Goal: Information Seeking & Learning: Understand process/instructions

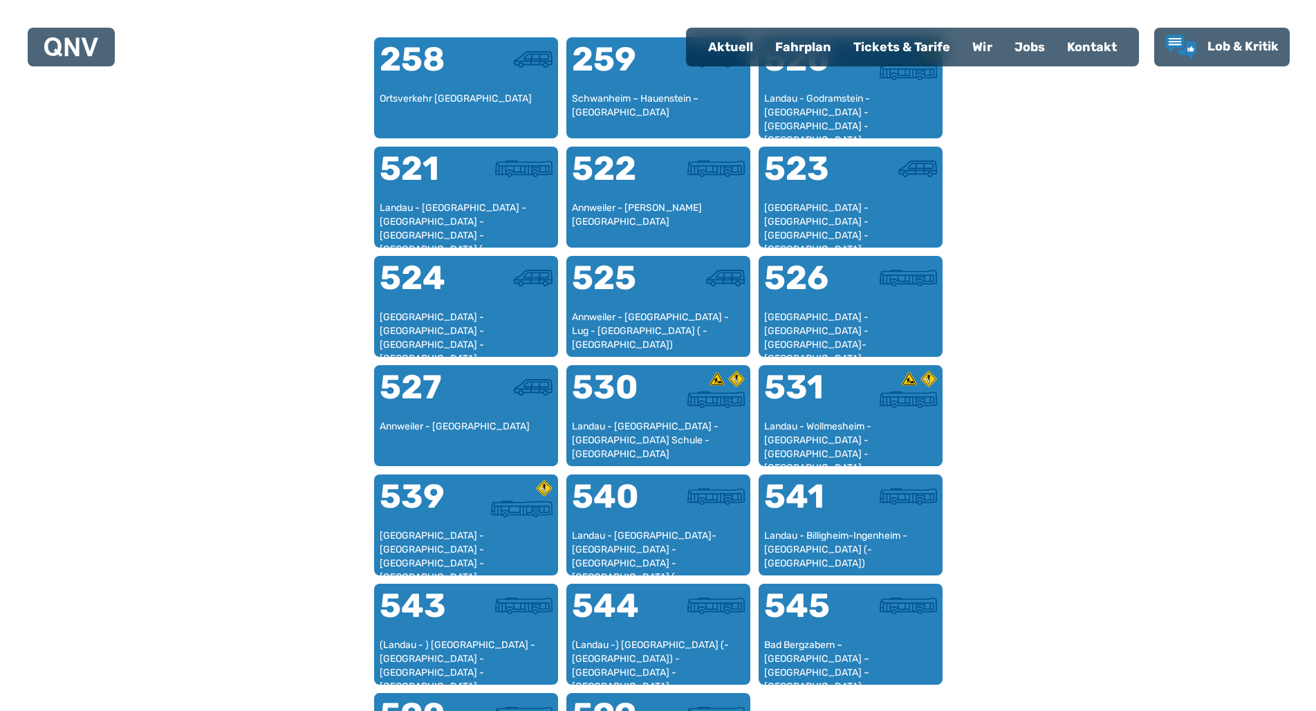
scroll to position [1052, 0]
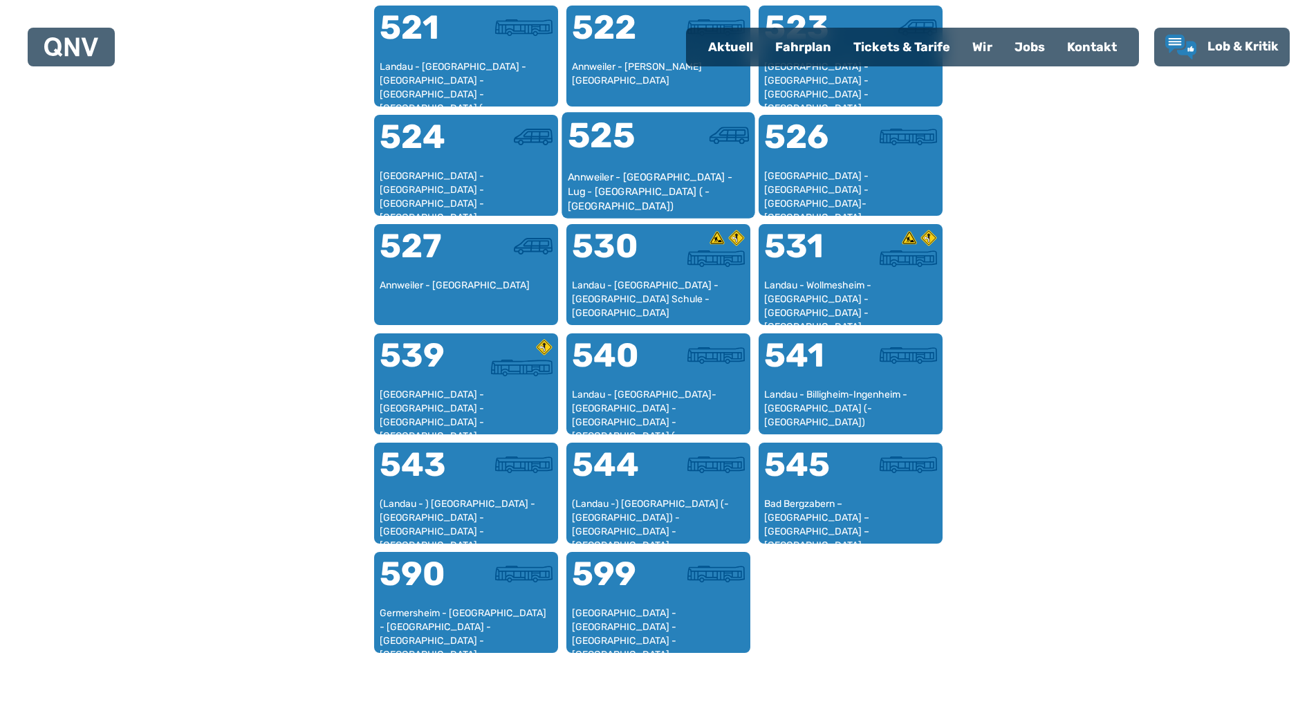
click at [628, 161] on div "525" at bounding box center [612, 144] width 91 height 52
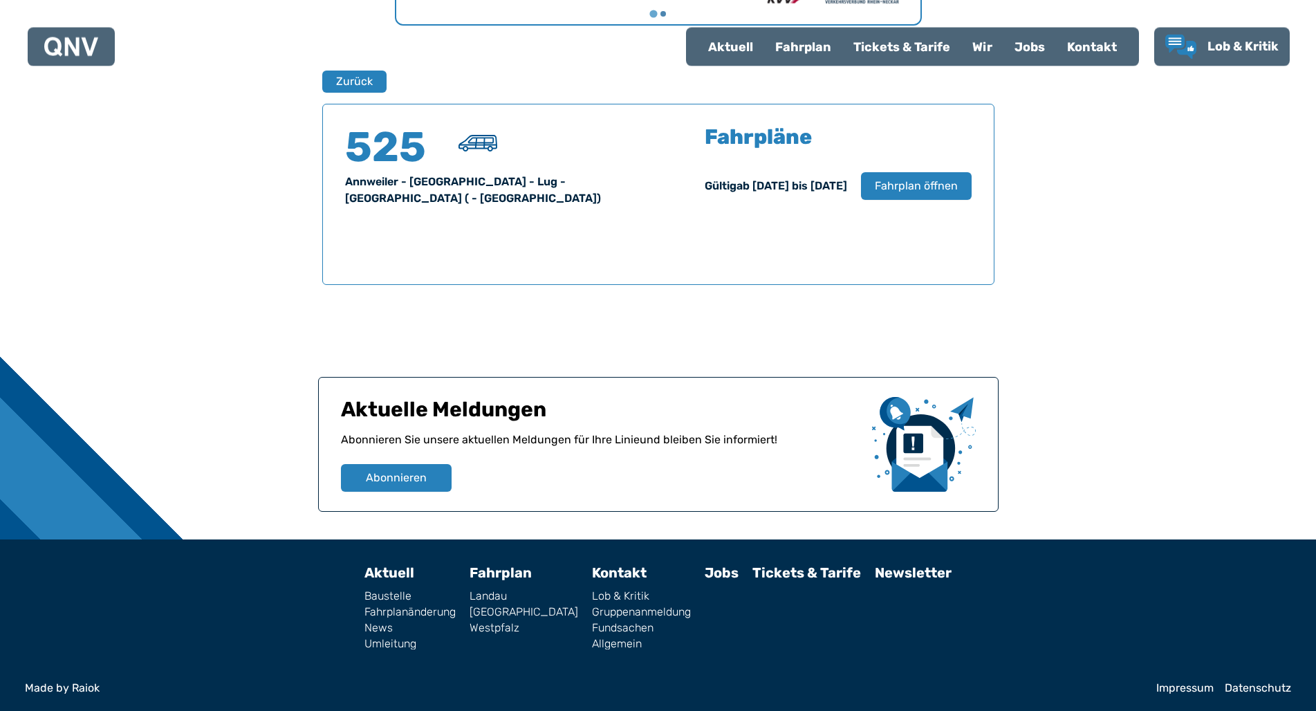
scroll to position [881, 0]
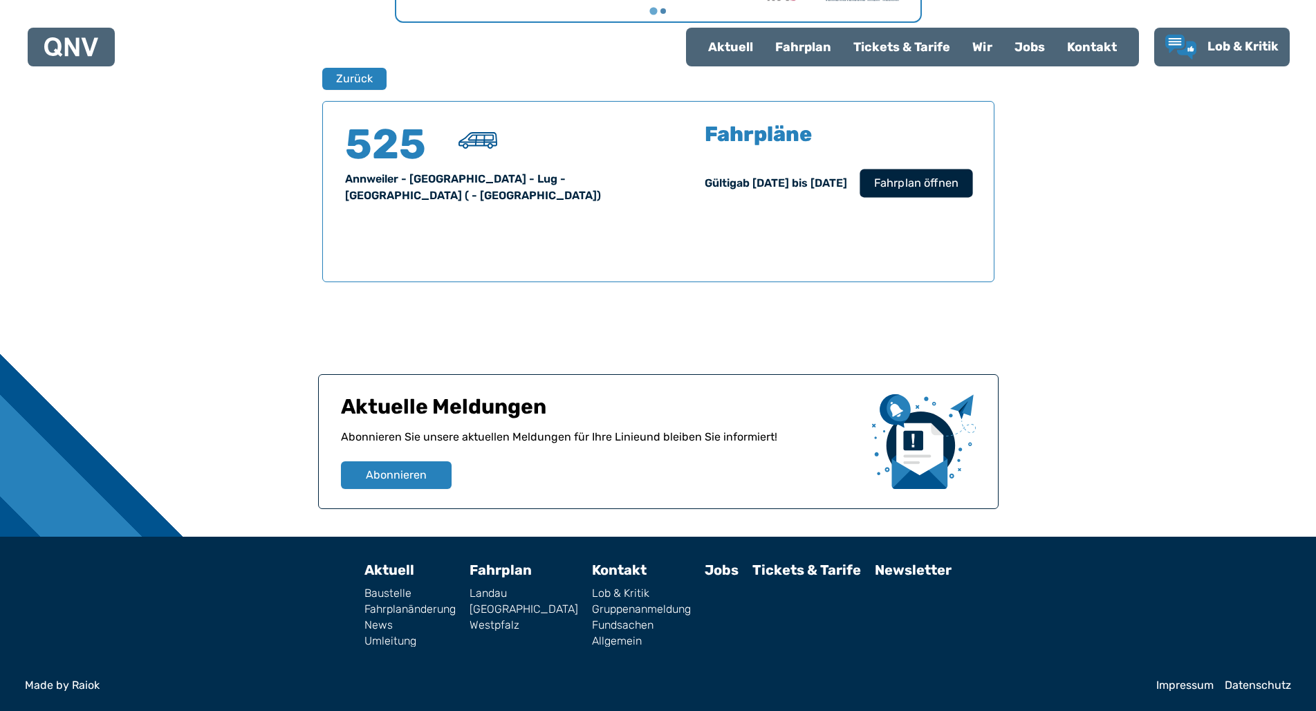
click at [899, 185] on span "Fahrplan öffnen" at bounding box center [916, 183] width 84 height 17
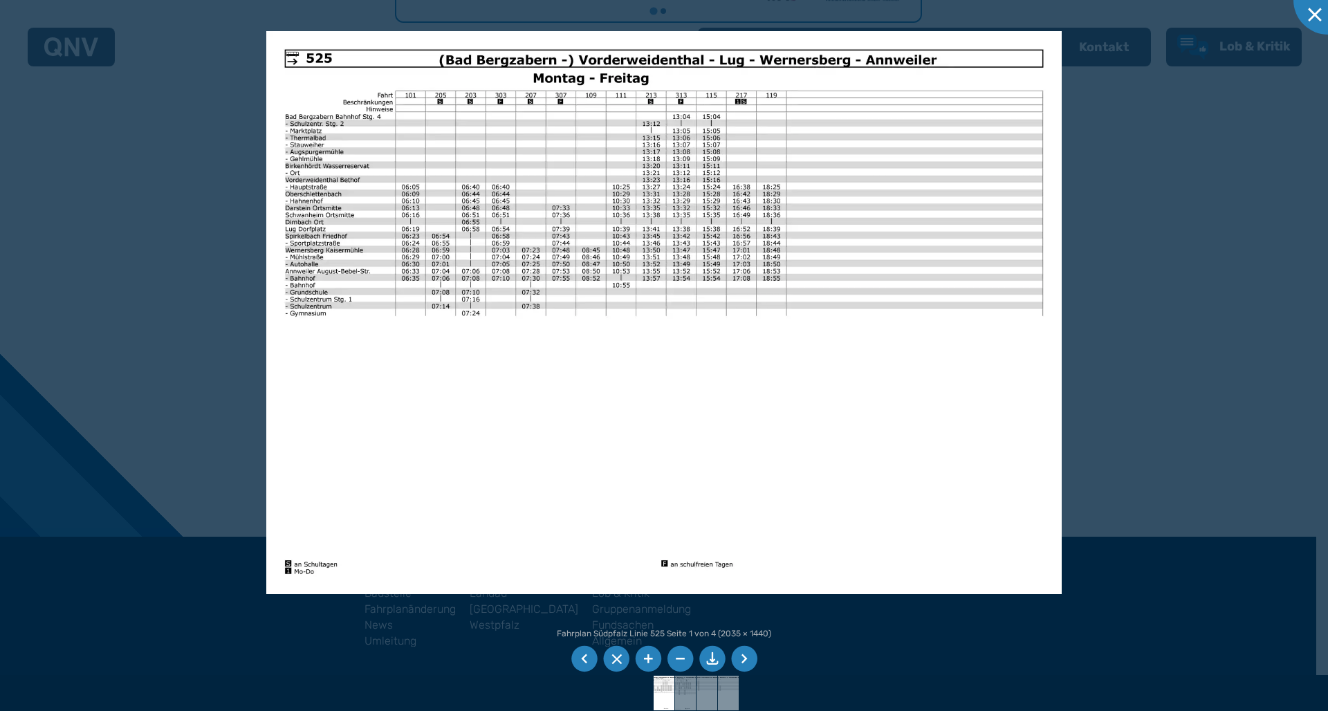
click at [648, 655] on li at bounding box center [648, 659] width 26 height 26
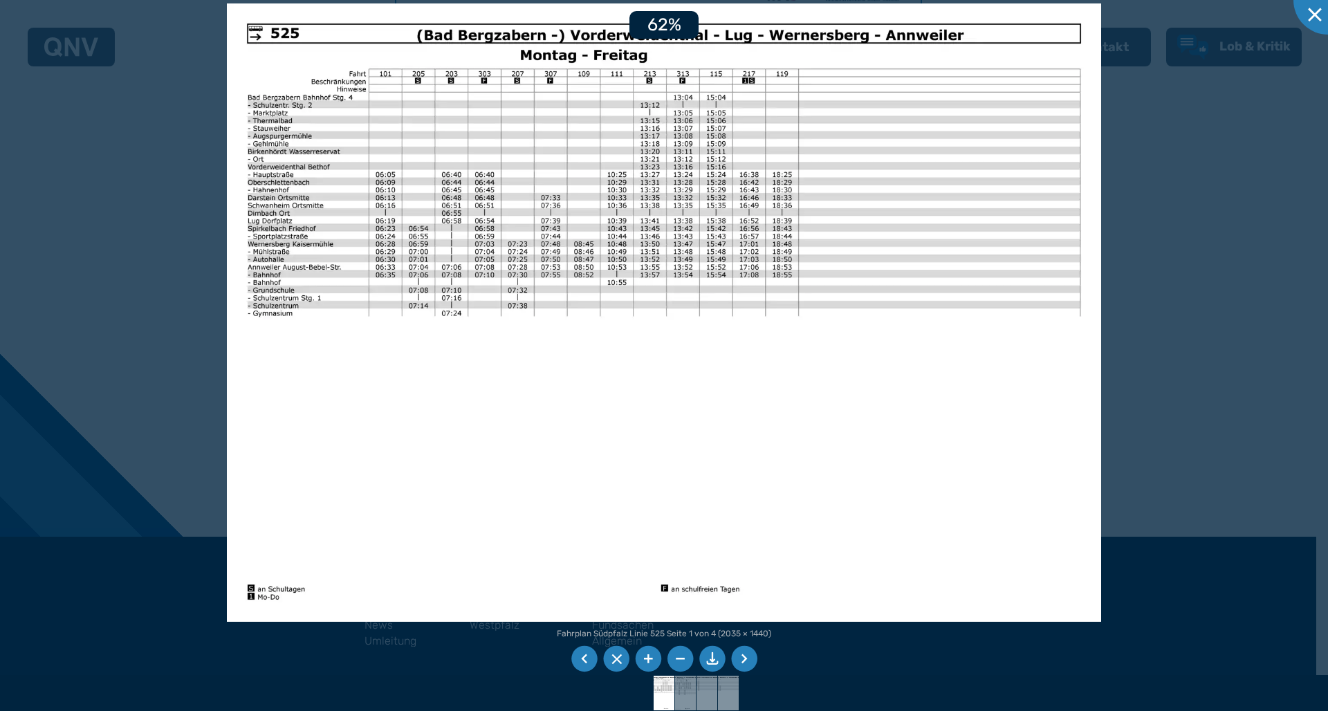
click at [648, 655] on li at bounding box center [648, 659] width 26 height 26
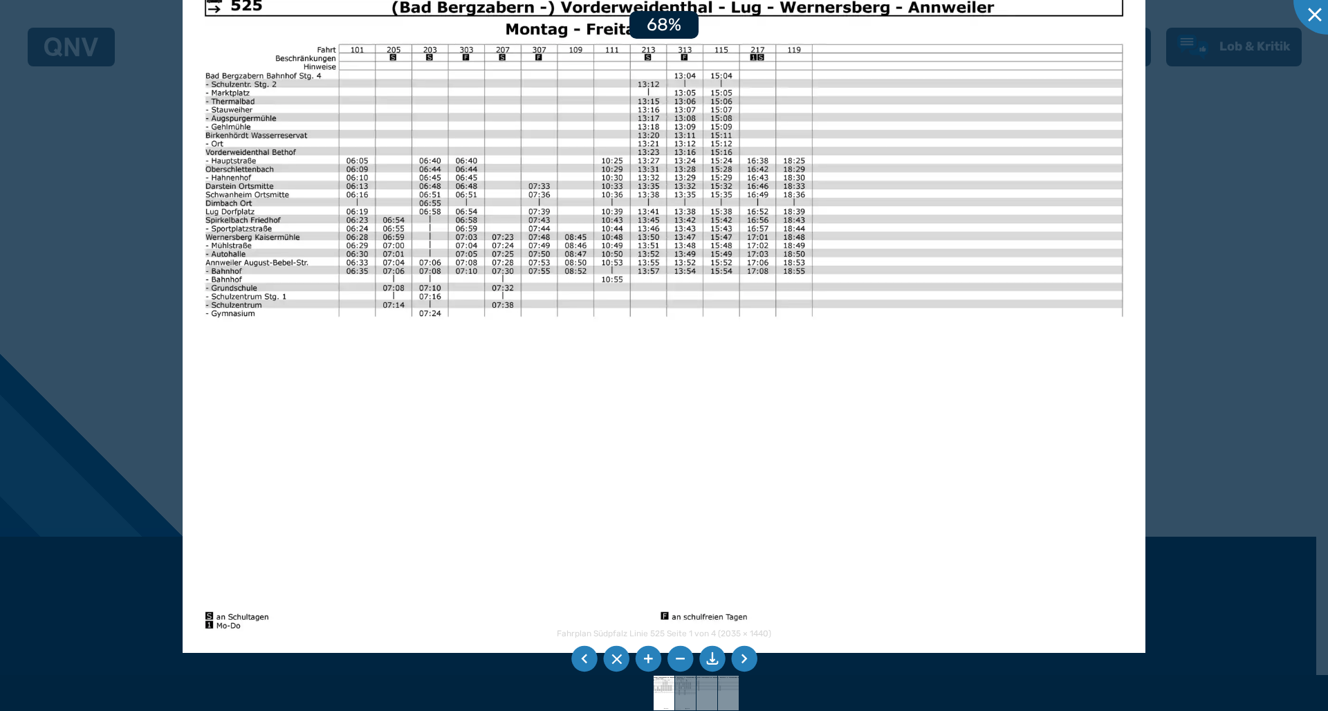
click at [648, 655] on li at bounding box center [648, 659] width 26 height 26
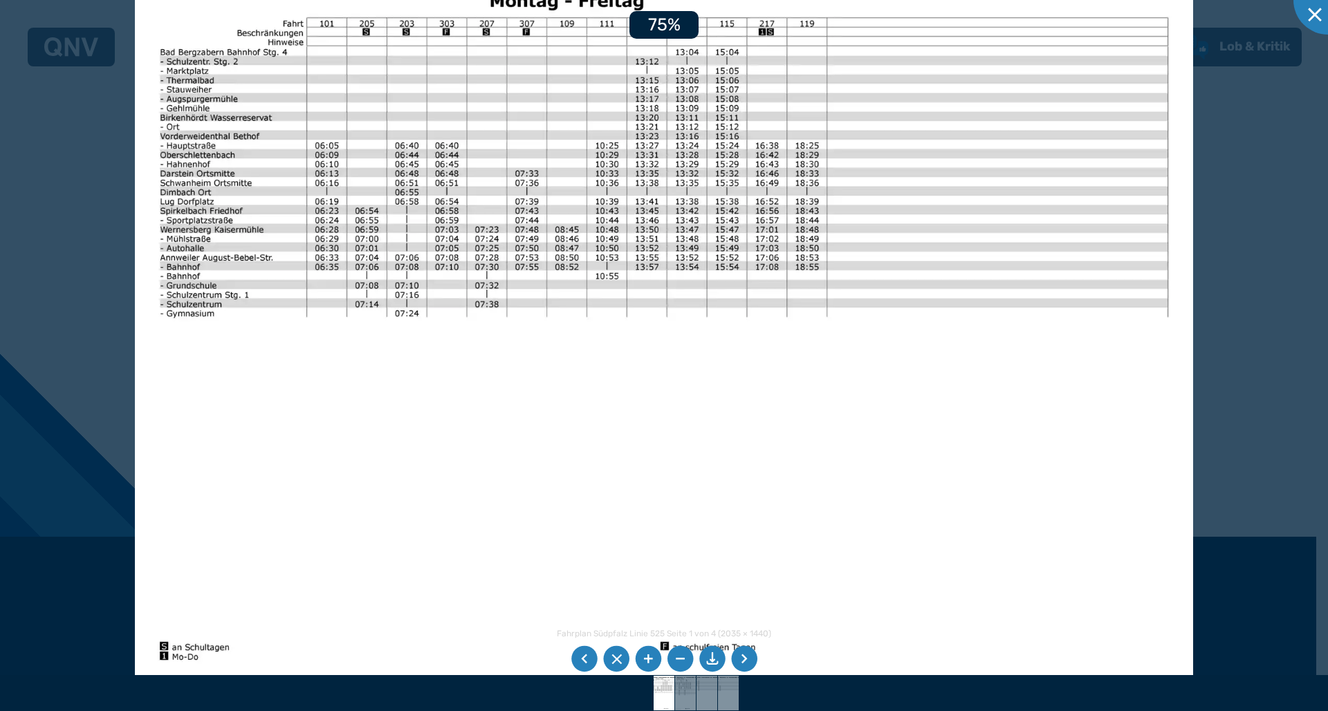
click at [648, 655] on li at bounding box center [648, 659] width 26 height 26
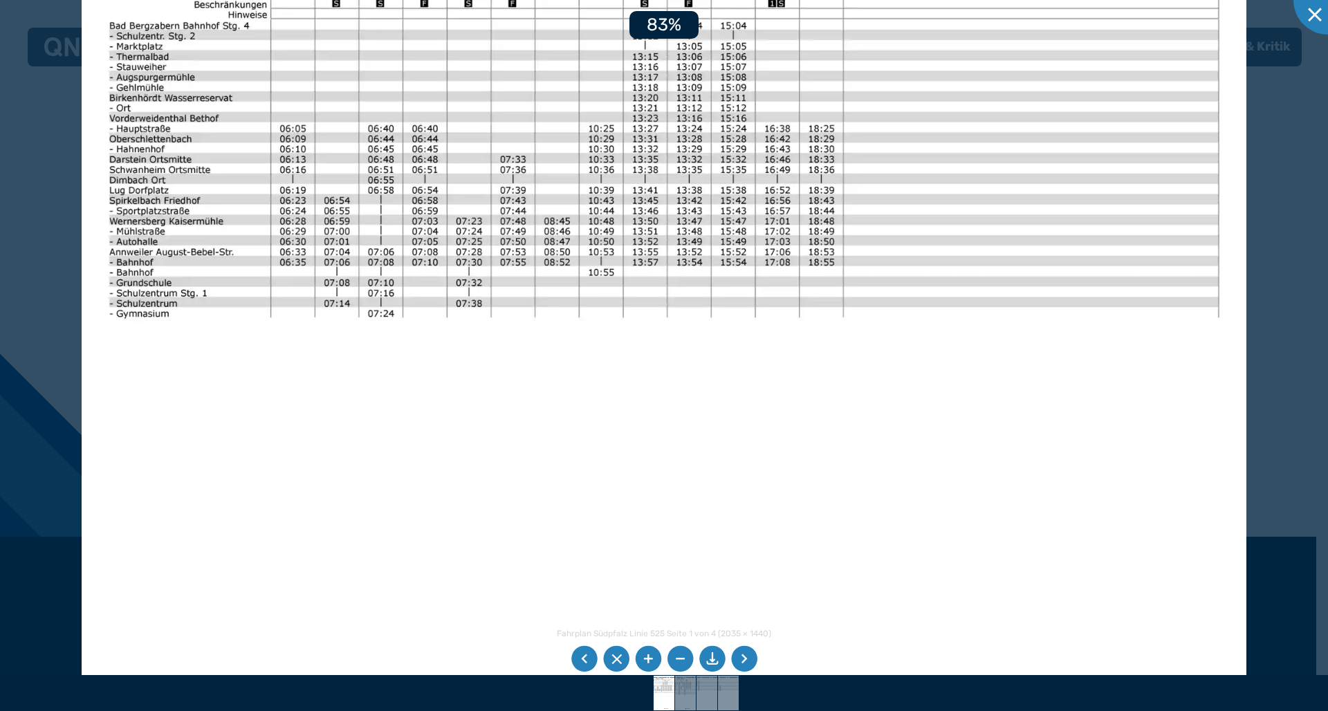
click at [648, 655] on li at bounding box center [648, 659] width 26 height 26
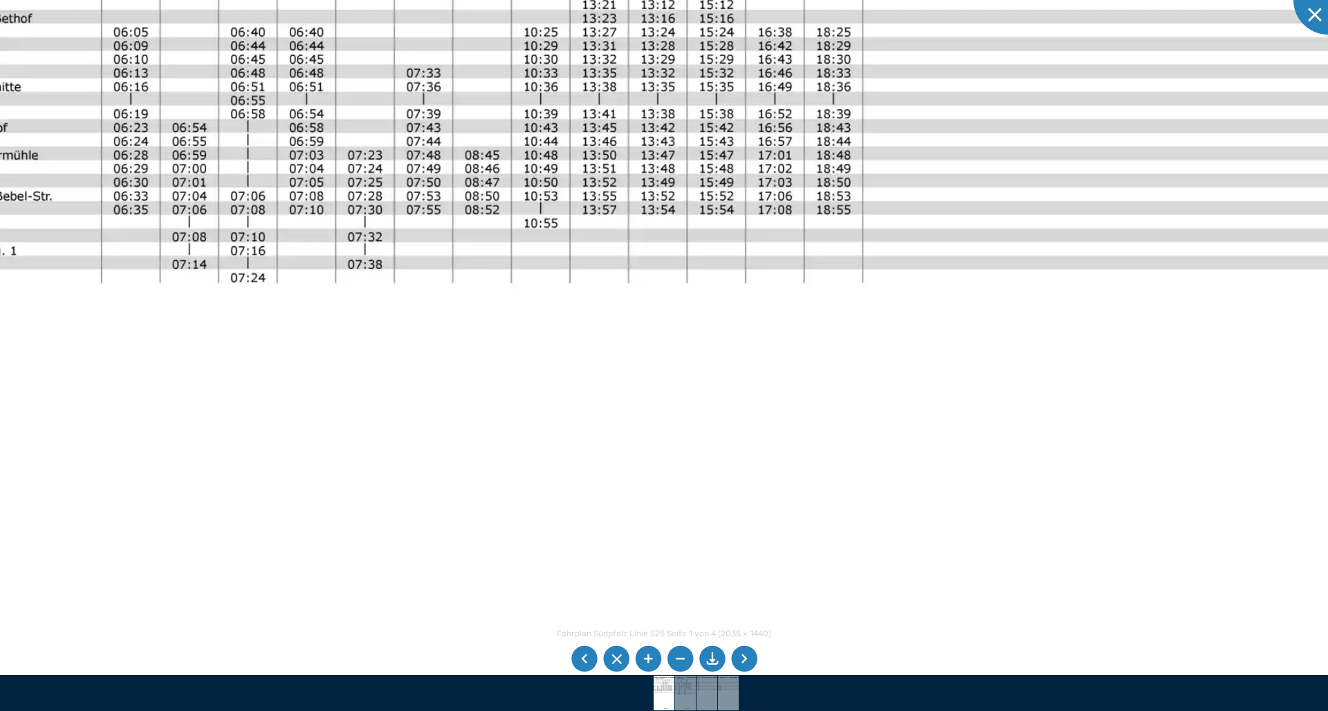
click at [856, 484] on img at bounding box center [624, 277] width 1549 height 1096
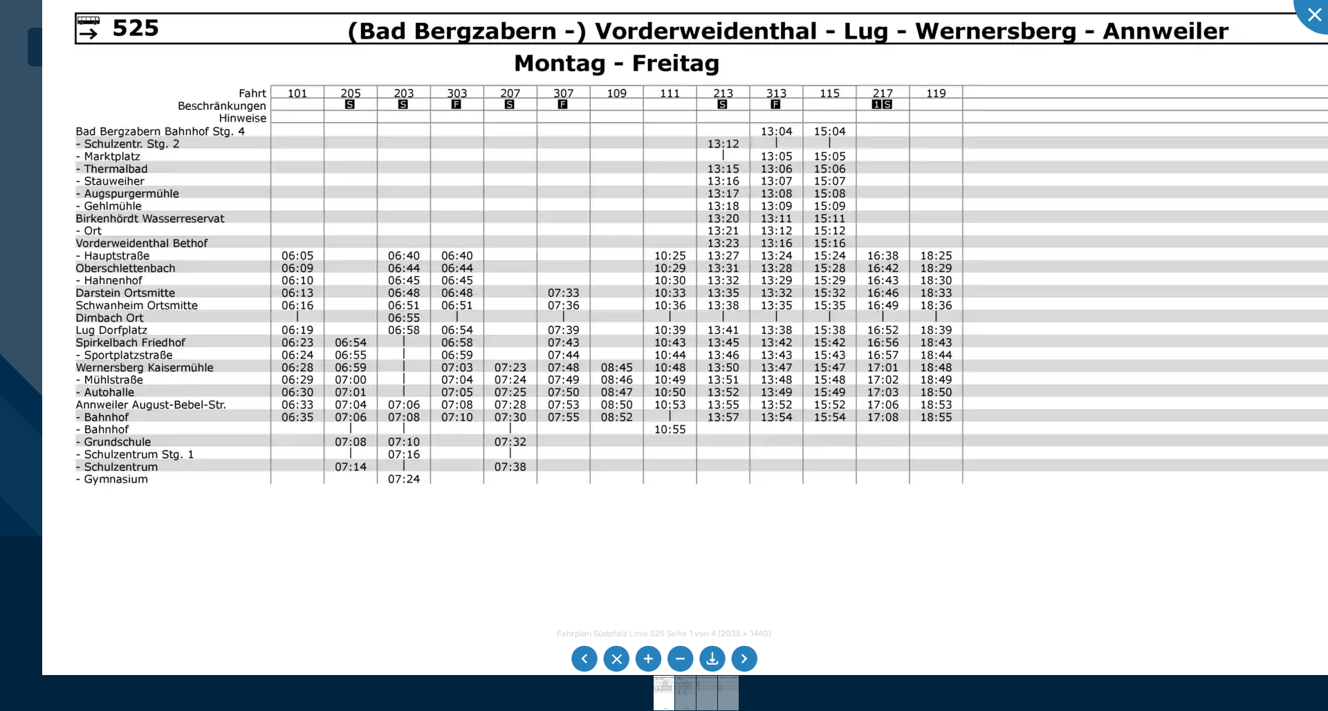
click at [827, 633] on img at bounding box center [746, 478] width 1408 height 996
click at [1316, 15] on div at bounding box center [1328, -1] width 69 height 69
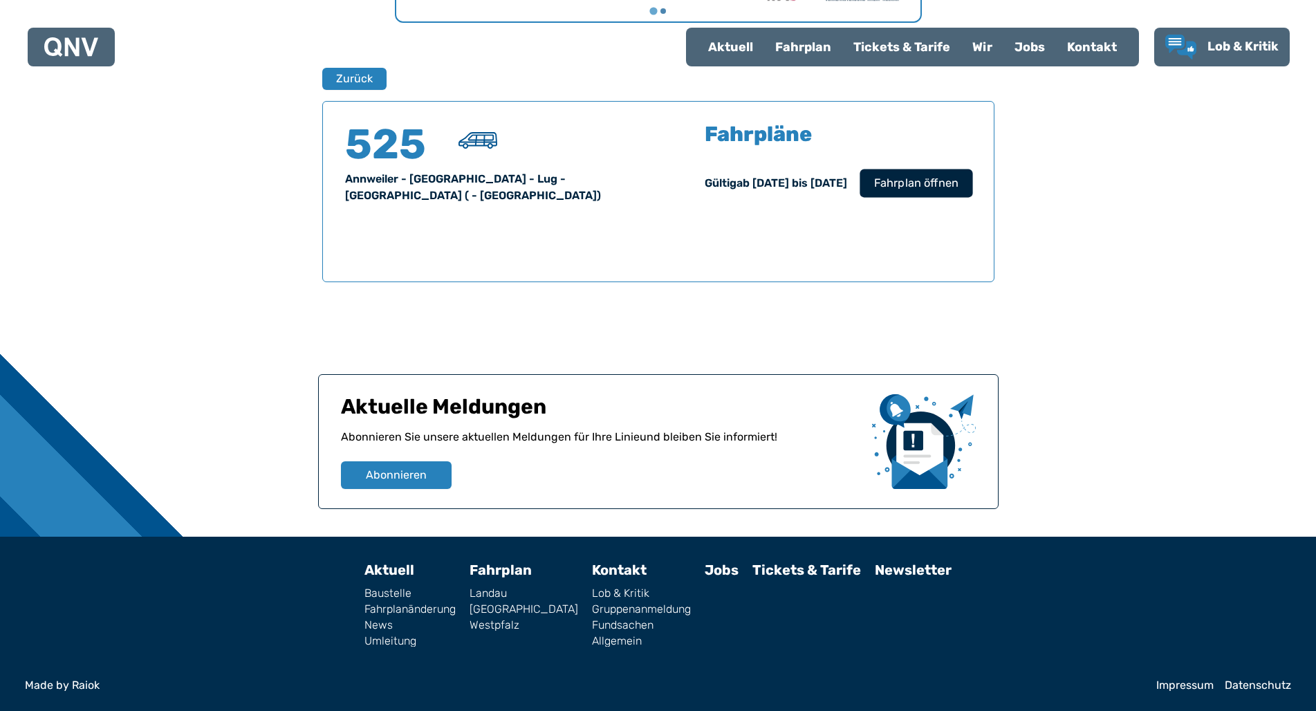
click at [908, 177] on span "Fahrplan öffnen" at bounding box center [916, 183] width 84 height 17
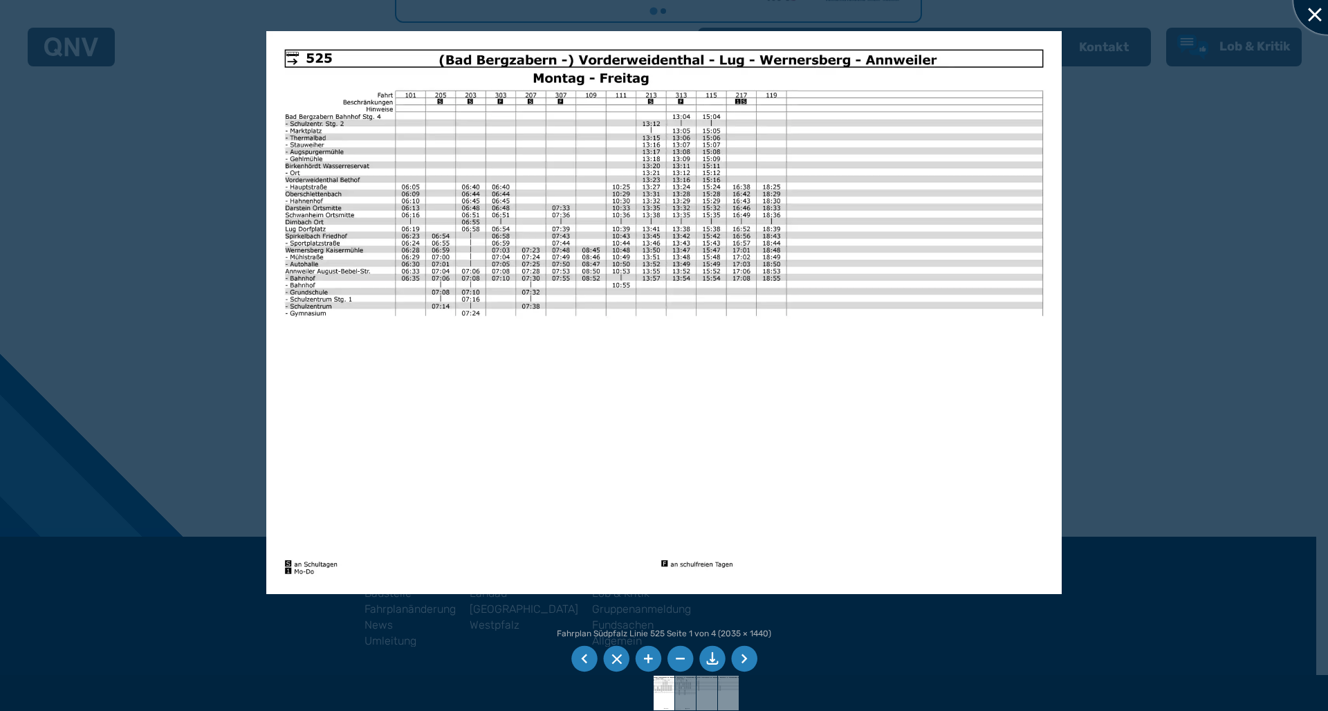
click at [1316, 13] on div at bounding box center [1328, -1] width 69 height 69
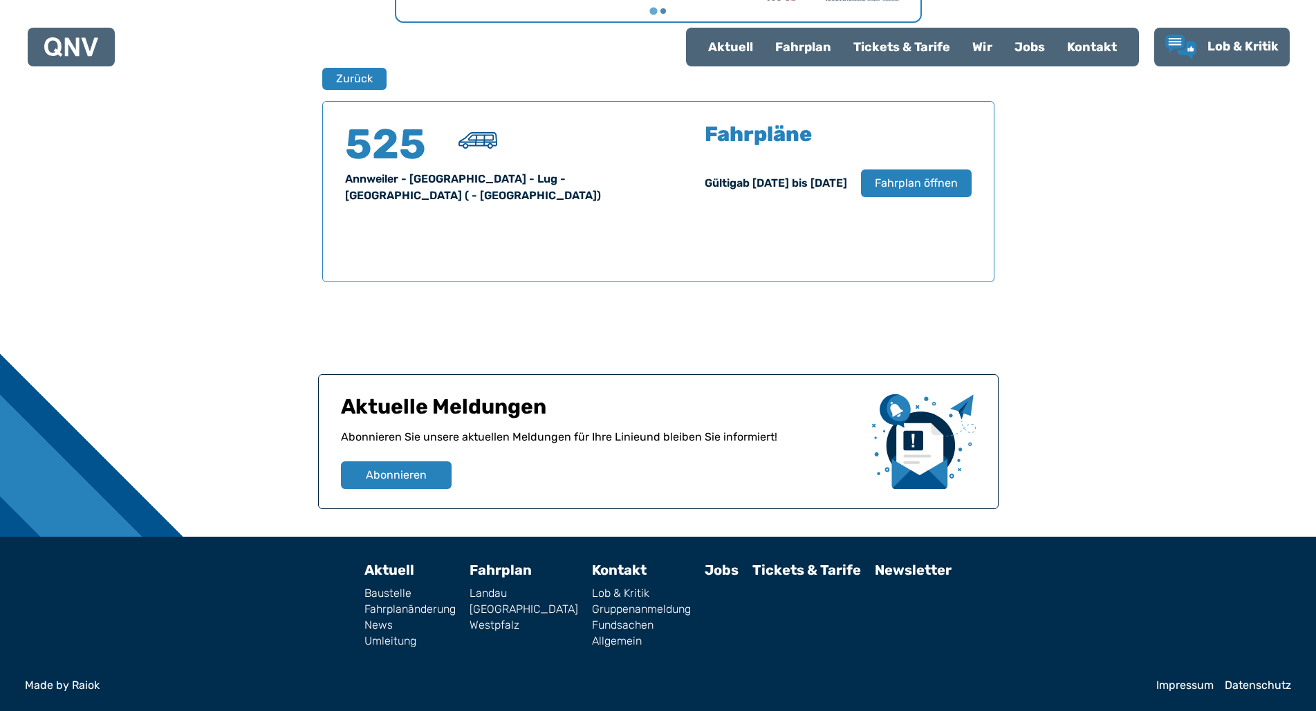
scroll to position [810, 0]
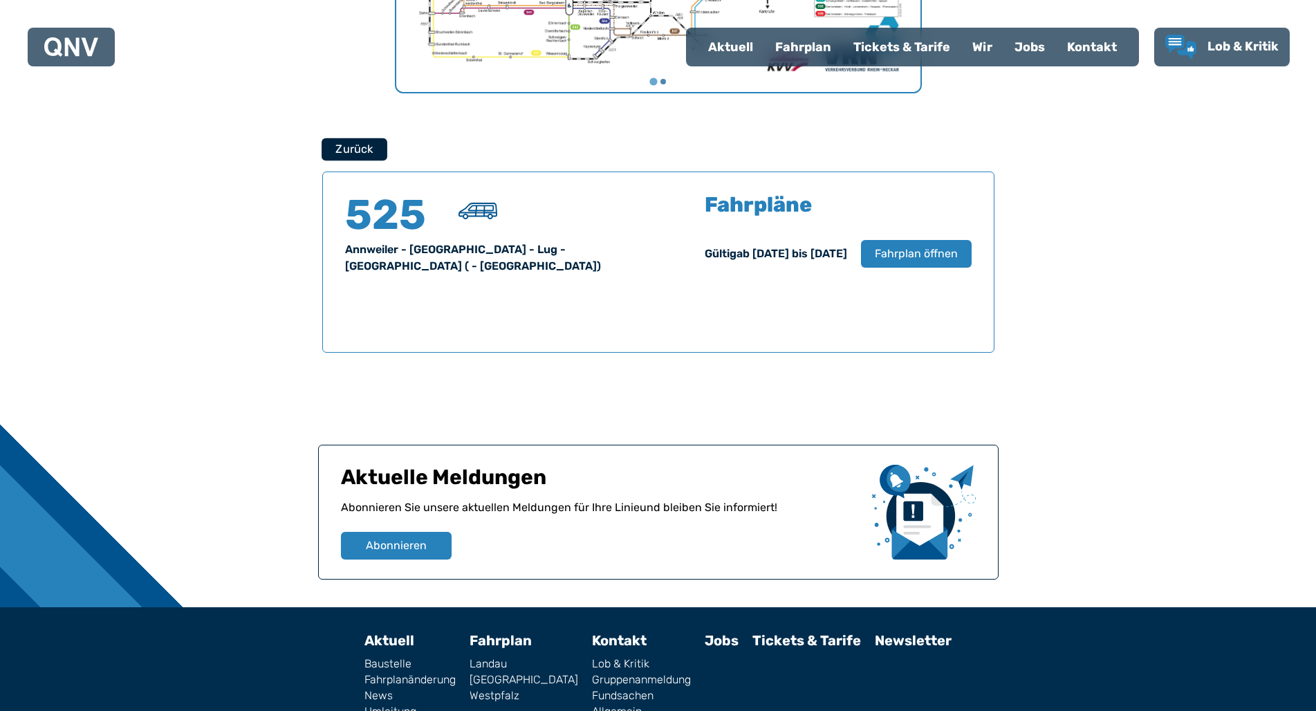
click at [346, 147] on button "Zurück" at bounding box center [355, 149] width 66 height 23
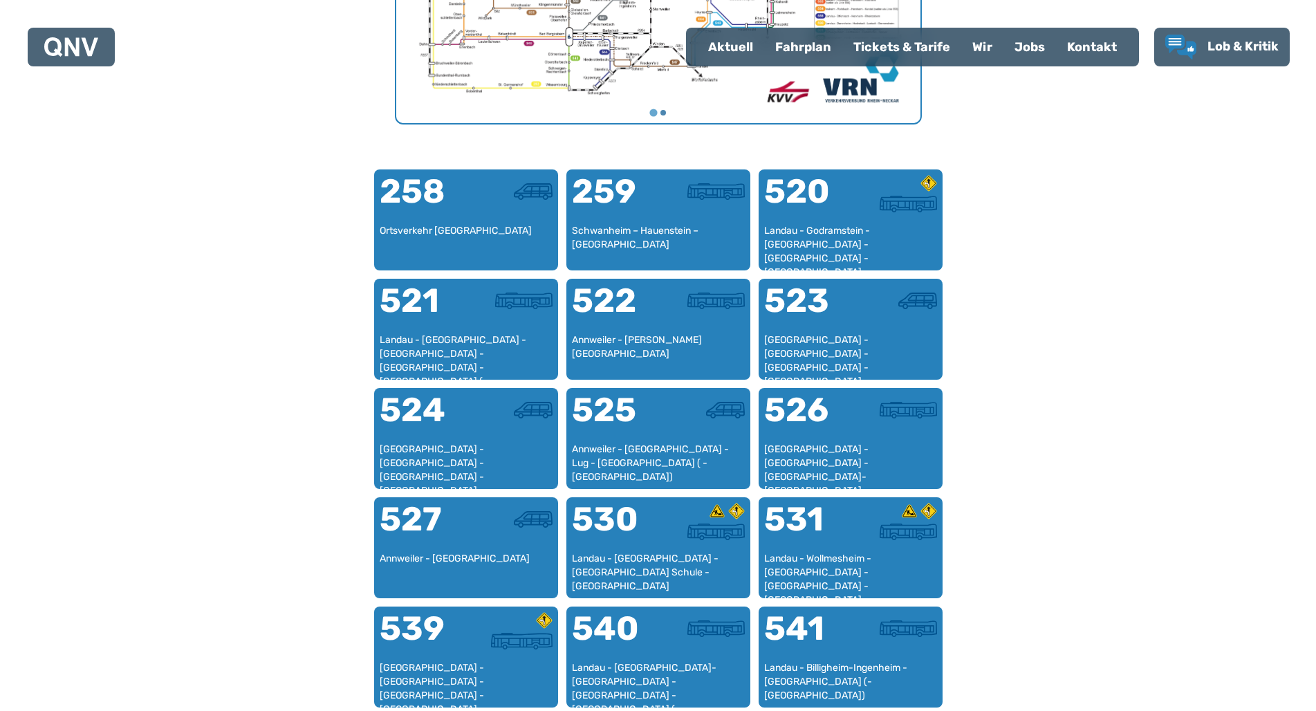
scroll to position [849, 0]
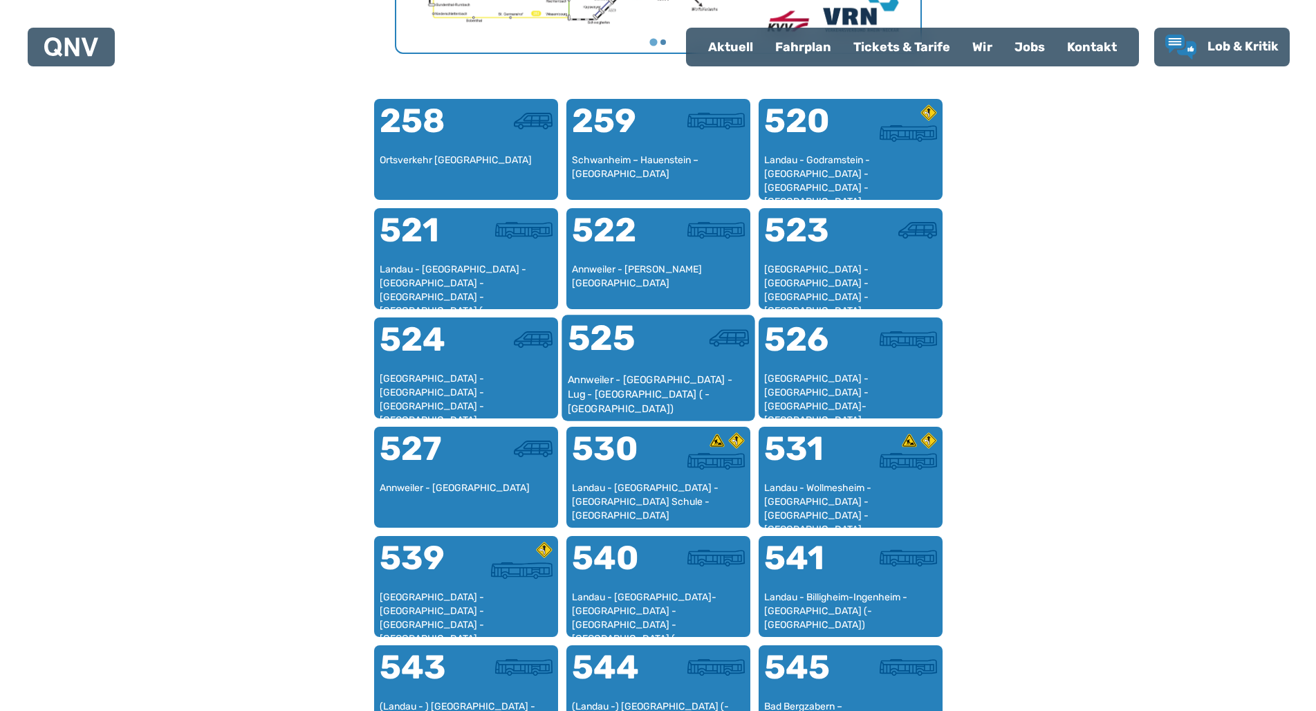
click at [661, 361] on div at bounding box center [704, 347] width 91 height 52
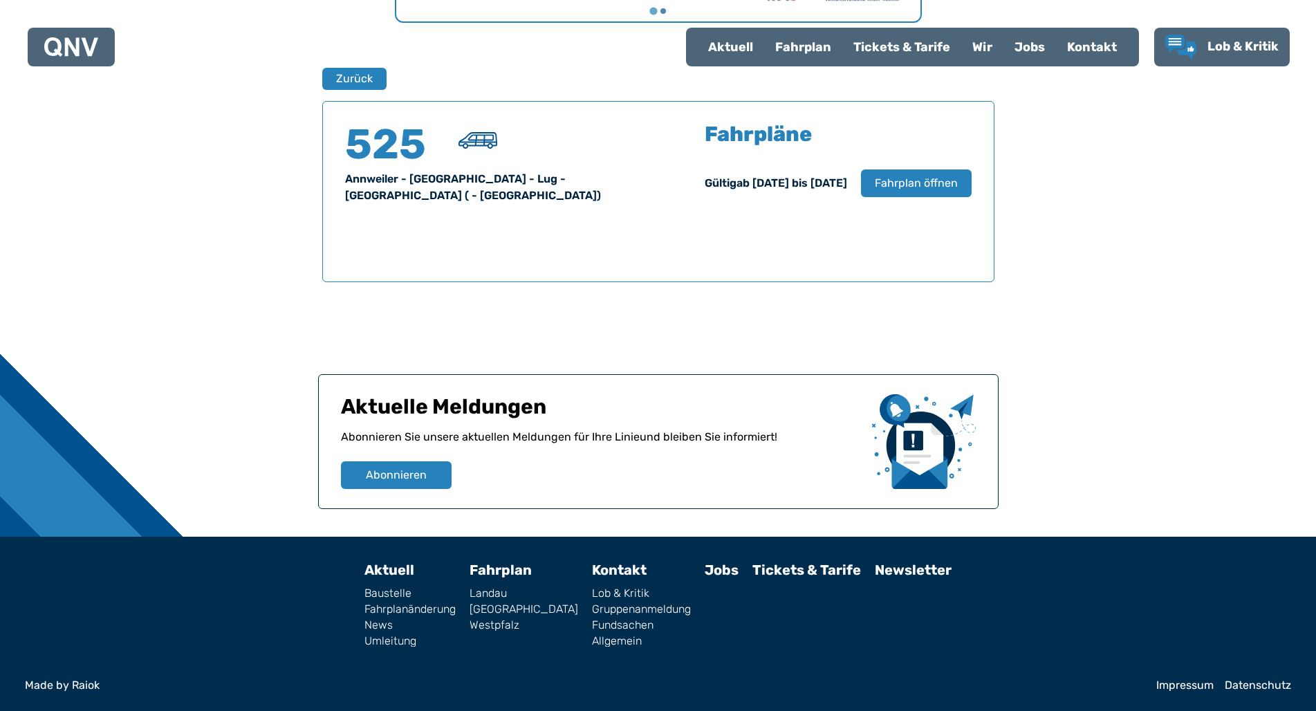
scroll to position [810, 0]
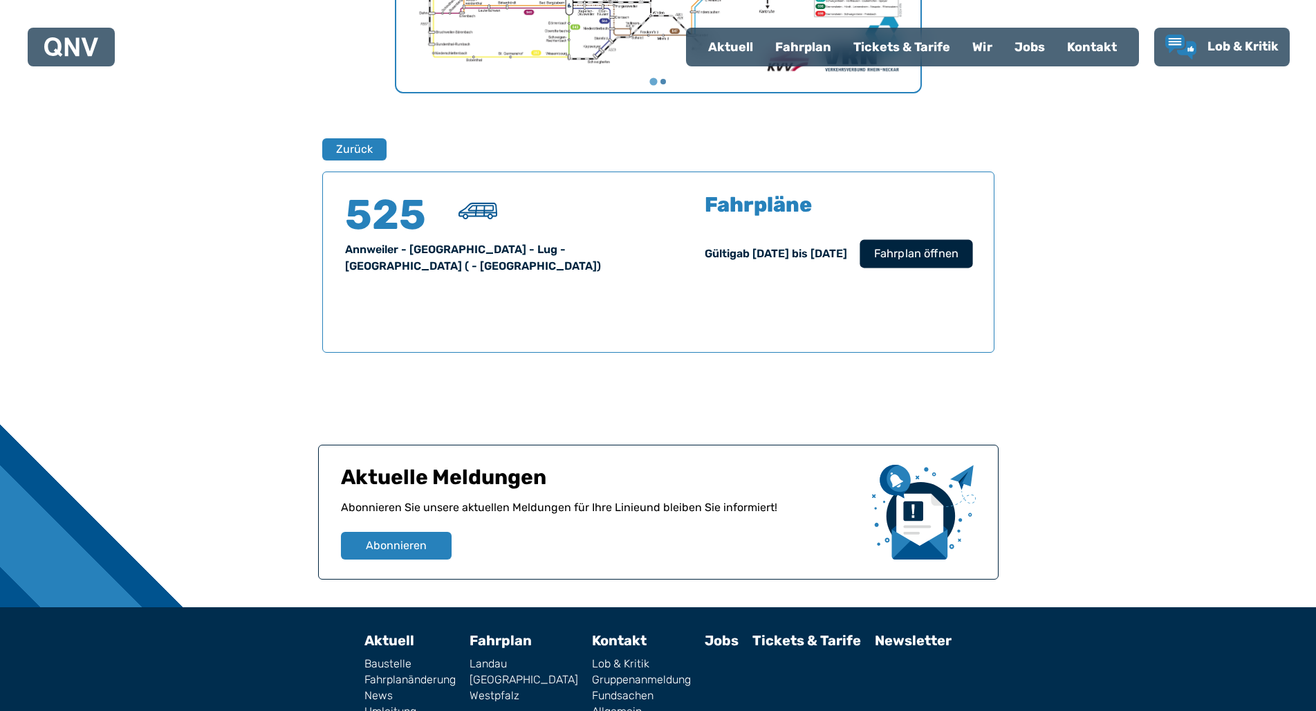
click at [904, 260] on span "Fahrplan öffnen" at bounding box center [916, 254] width 84 height 17
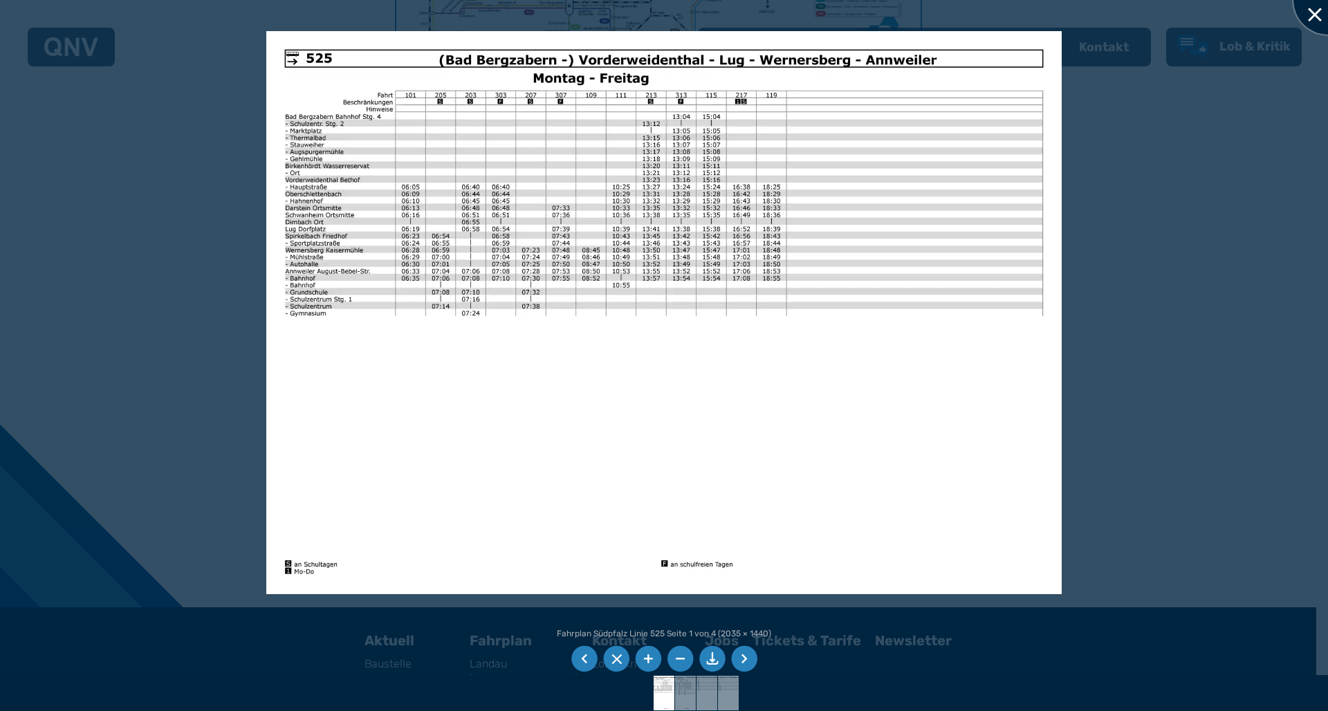
click at [1316, 15] on div at bounding box center [1328, -1] width 69 height 69
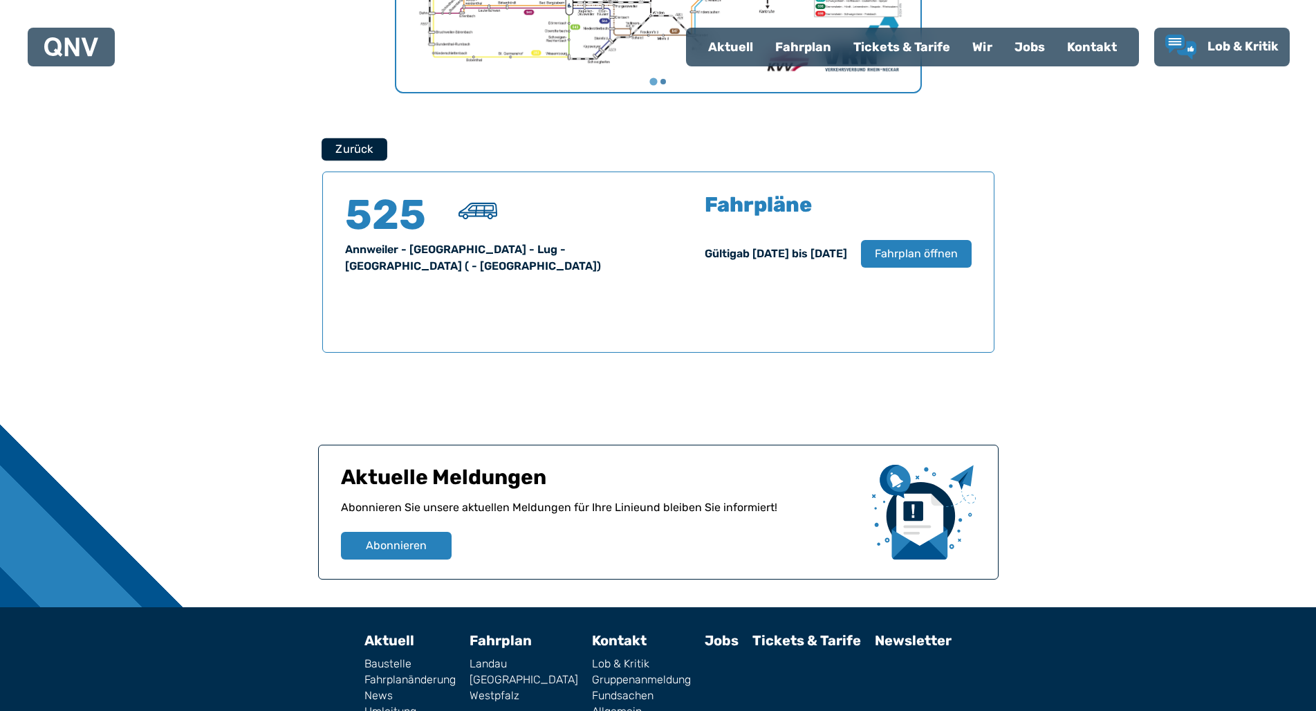
click at [341, 150] on button "Zurück" at bounding box center [355, 149] width 66 height 23
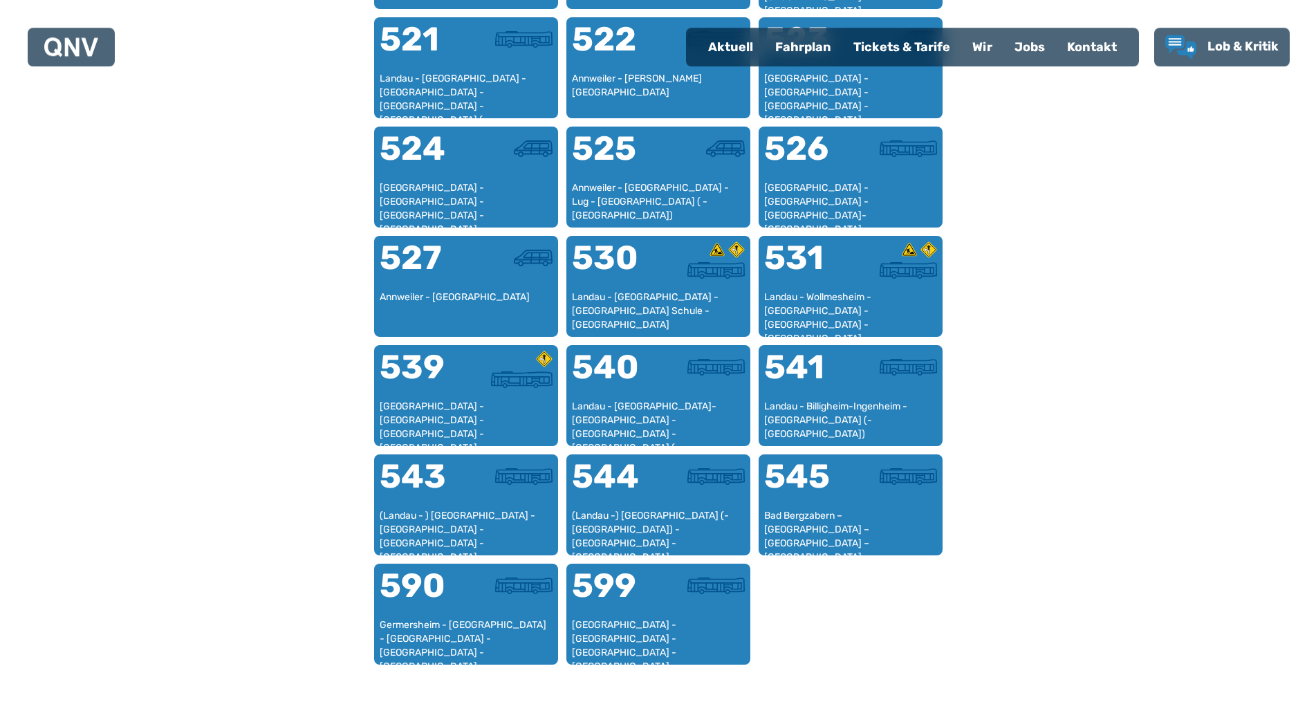
scroll to position [1061, 0]
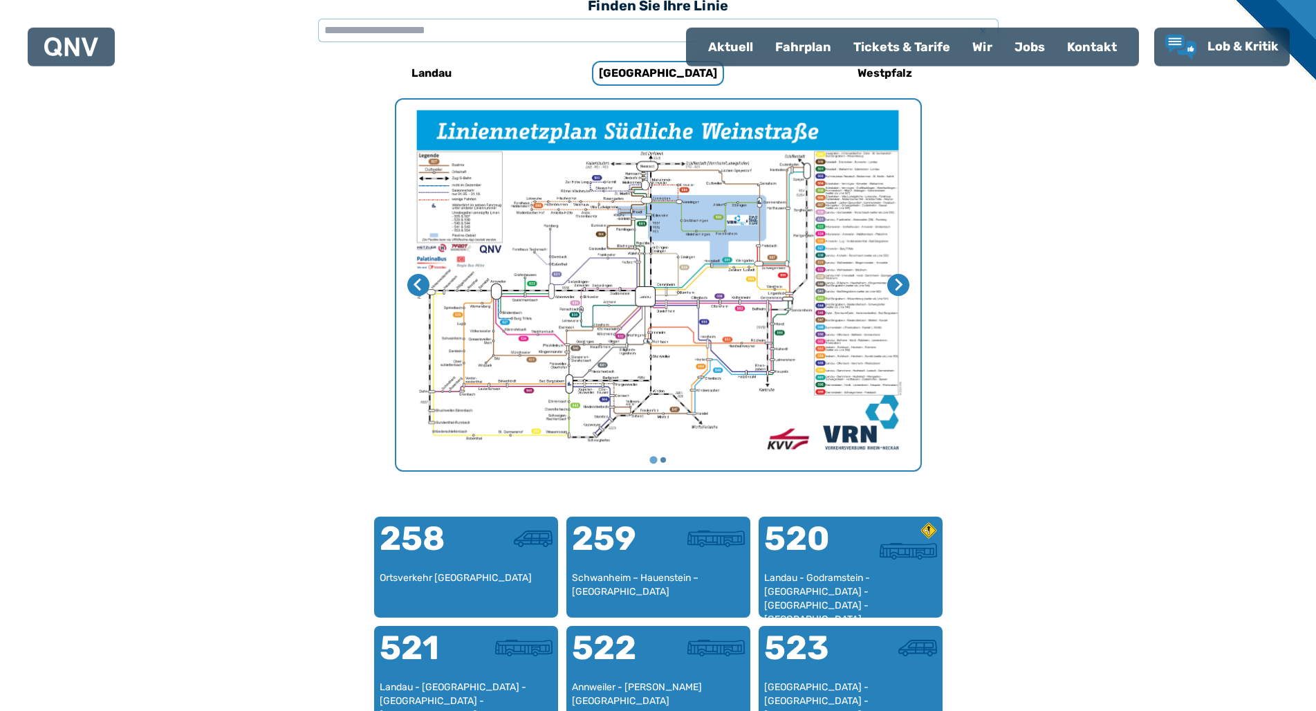
scroll to position [426, 0]
